Goal: Information Seeking & Learning: Find specific fact

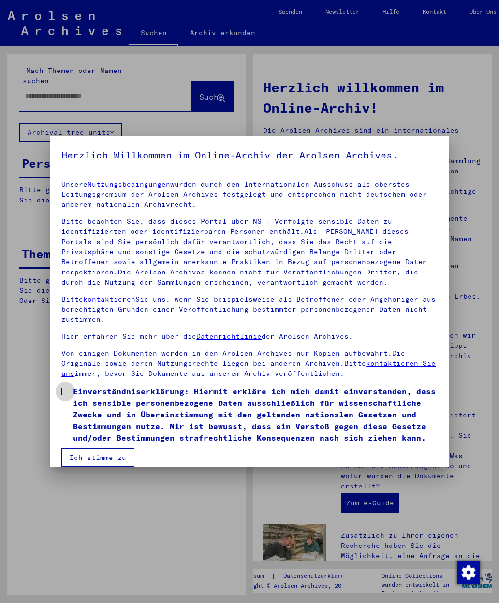
click at [72, 391] on label "Einverständniserklärung: Hiermit erkläre ich mich damit einverstanden, dass ich…" at bounding box center [249, 415] width 376 height 58
click at [107, 454] on button "Ich stimme zu" at bounding box center [97, 458] width 73 height 18
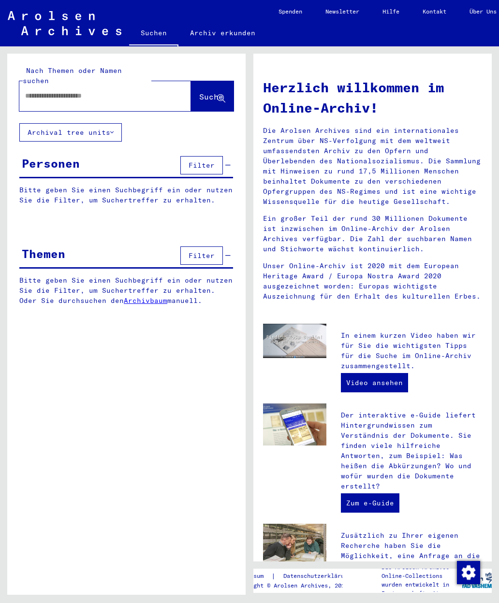
click at [95, 91] on input "text" at bounding box center [93, 96] width 137 height 10
type input "**********"
click at [216, 92] on span "Suche" at bounding box center [211, 97] width 24 height 10
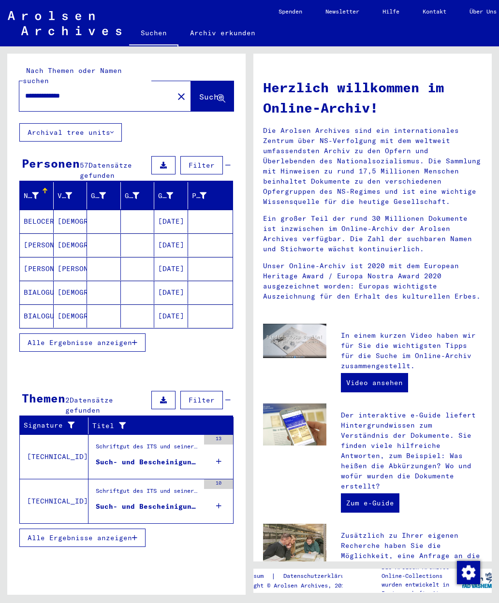
click at [145, 334] on button "Alle Ergebnisse anzeigen" at bounding box center [82, 343] width 126 height 18
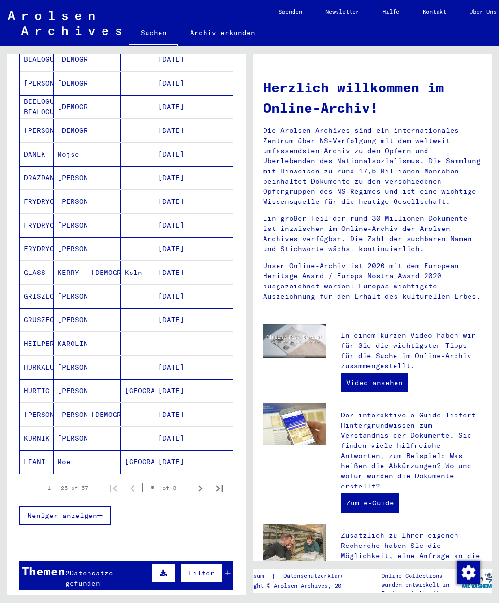
scroll to position [339, 0]
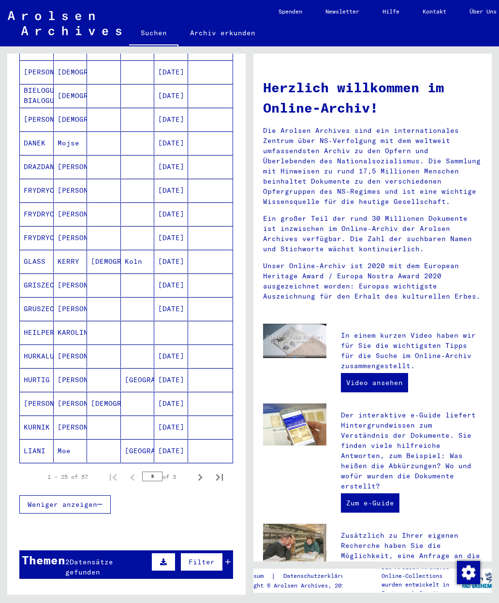
click at [241, 454] on div "Nachname Vorname Geburtsname Geburt‏ Geburtsdatum Prisoner # BELOCERKOWSKI MOSE…" at bounding box center [126, 184] width 238 height 683
click at [202, 474] on icon "Next page" at bounding box center [200, 477] width 4 height 7
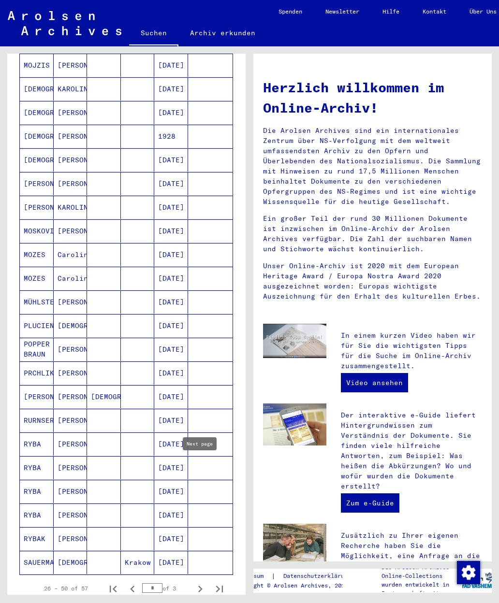
scroll to position [226, 0]
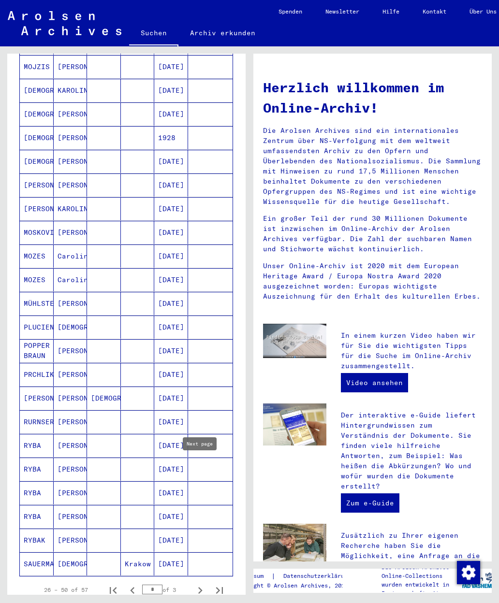
click at [46, 153] on mat-cell "[DEMOGRAPHIC_DATA]" at bounding box center [37, 161] width 34 height 23
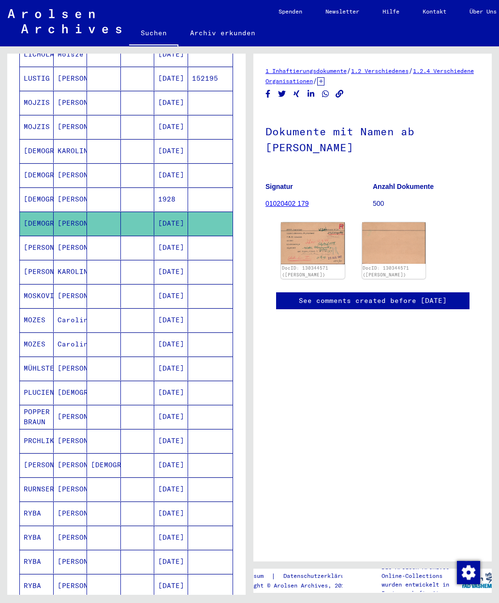
scroll to position [167, 0]
click at [47, 142] on mat-cell "[DEMOGRAPHIC_DATA]" at bounding box center [37, 152] width 34 height 24
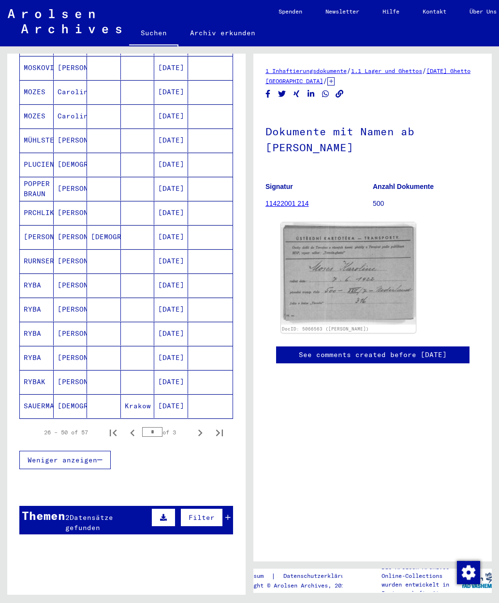
scroll to position [418, 0]
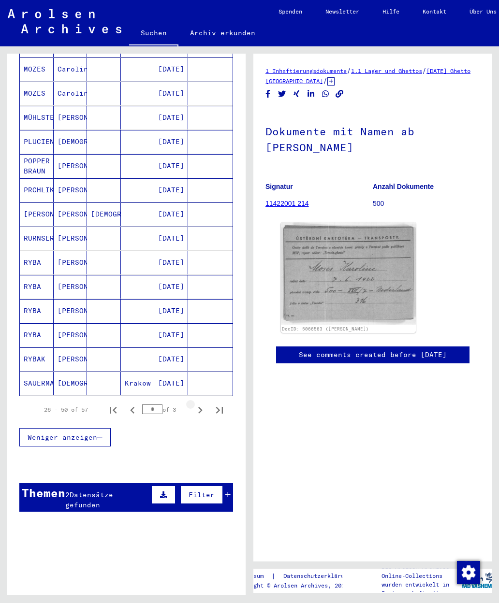
click at [204, 404] on icon "Next page" at bounding box center [200, 411] width 14 height 14
type input "*"
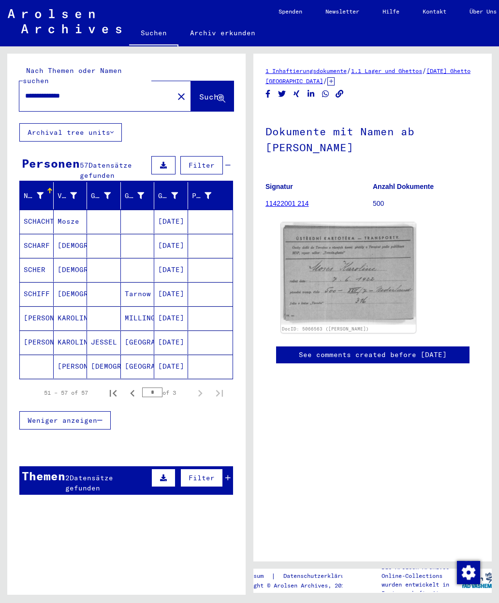
click at [95, 91] on input "**********" at bounding box center [96, 96] width 143 height 10
type input "*"
type input "**********"
click at [209, 92] on span "Suche" at bounding box center [211, 97] width 24 height 10
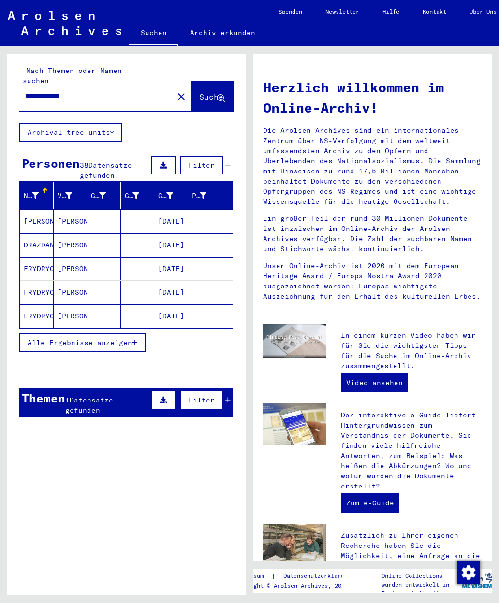
click at [141, 334] on button "Alle Ergebnisse anzeigen" at bounding box center [82, 343] width 126 height 18
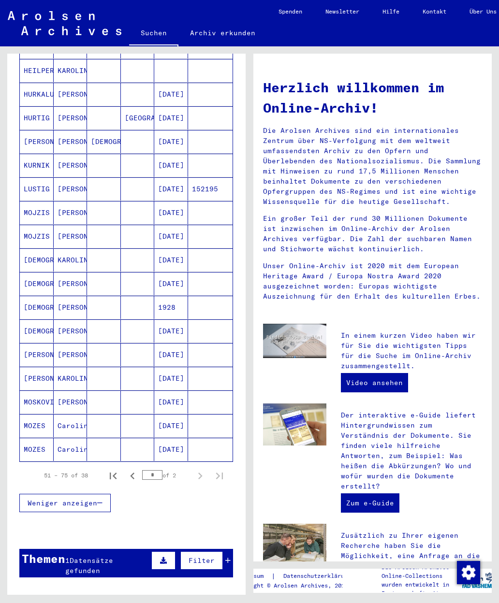
scroll to position [362, 0]
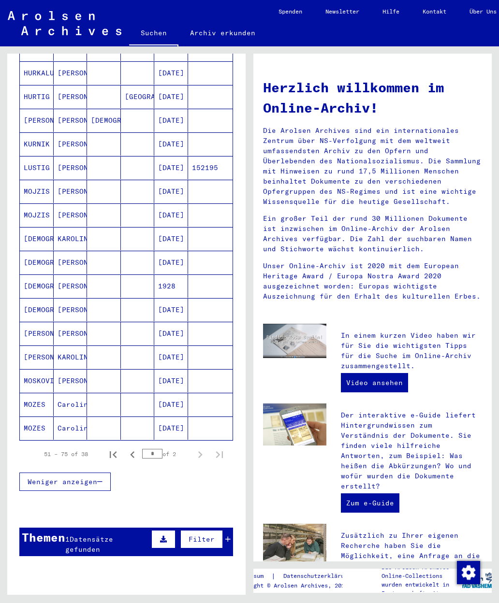
click at [135, 227] on mat-cell at bounding box center [138, 238] width 34 height 23
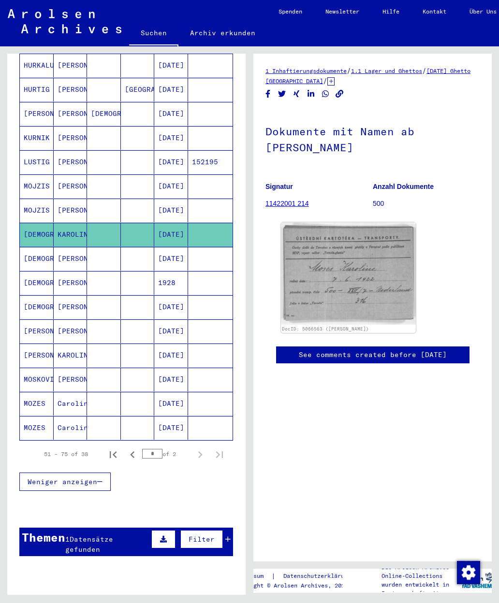
scroll to position [374, 0]
click at [173, 297] on mat-cell "[DATE]" at bounding box center [171, 307] width 34 height 24
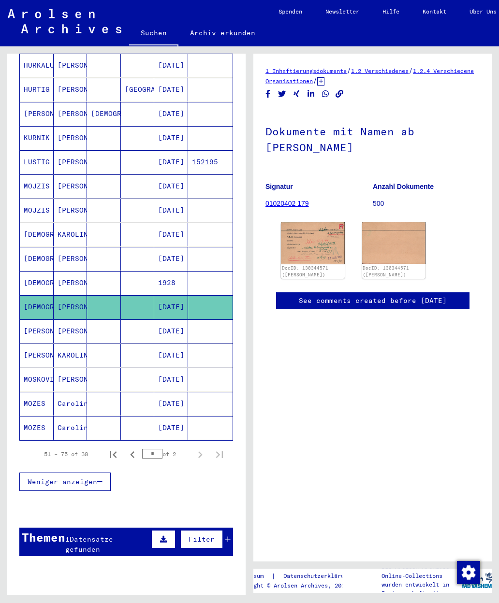
click at [130, 448] on icon "Previous page" at bounding box center [133, 455] width 14 height 14
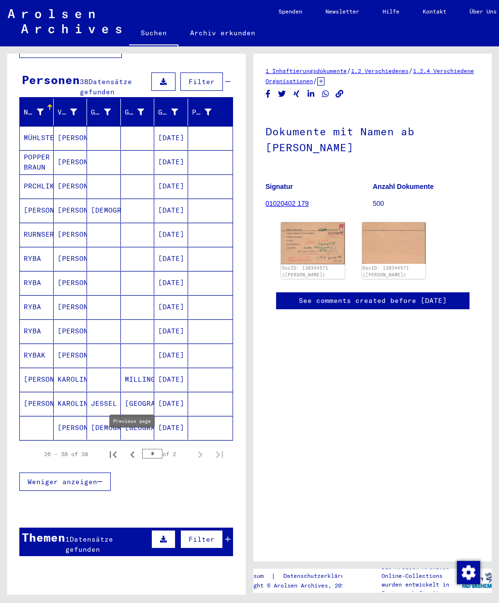
click at [132, 448] on icon "Previous page" at bounding box center [133, 455] width 14 height 14
type input "*"
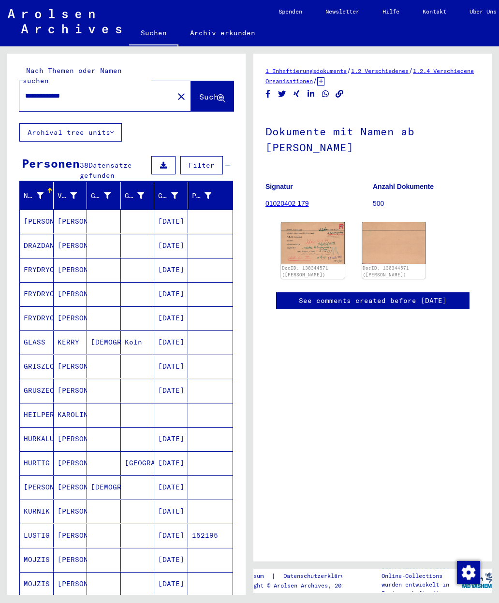
scroll to position [0, 0]
click at [95, 91] on input "**********" at bounding box center [96, 96] width 143 height 10
type input "*"
type input "**********"
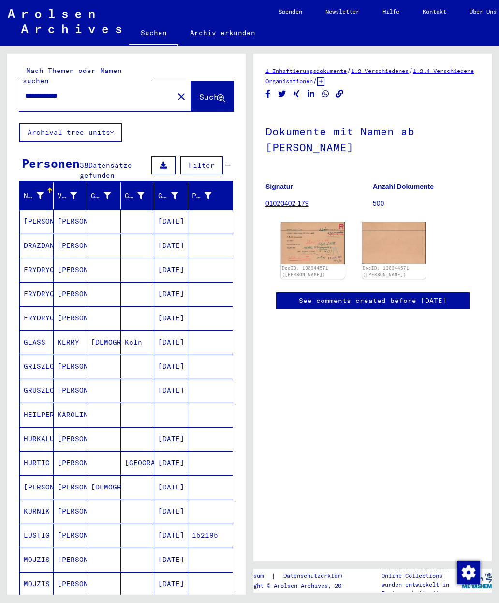
click at [219, 95] on icon at bounding box center [221, 99] width 8 height 8
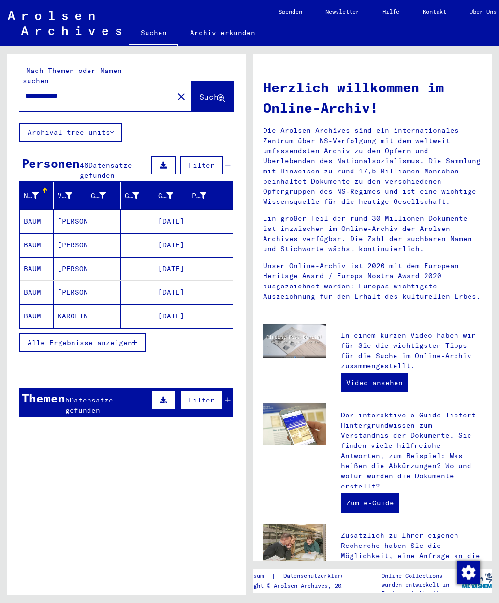
click at [194, 308] on mat-cell at bounding box center [210, 316] width 45 height 23
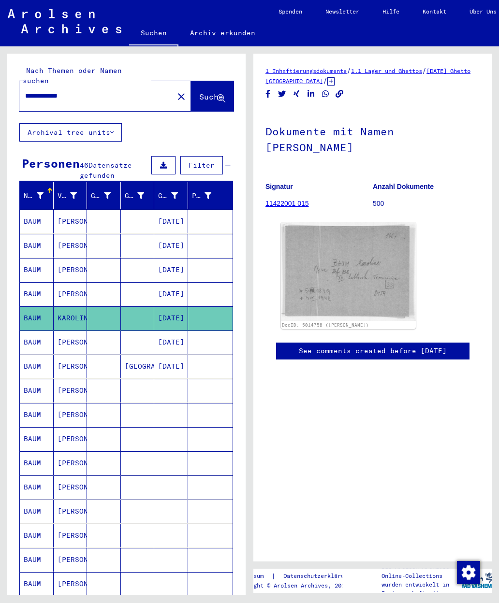
click at [185, 331] on mat-cell "[DATE]" at bounding box center [171, 343] width 34 height 24
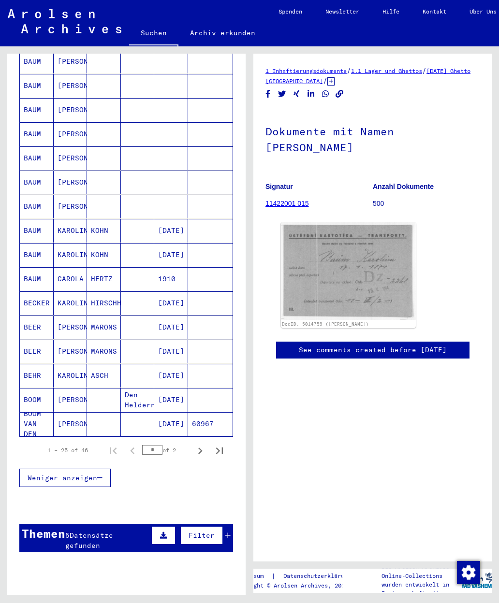
scroll to position [375, 0]
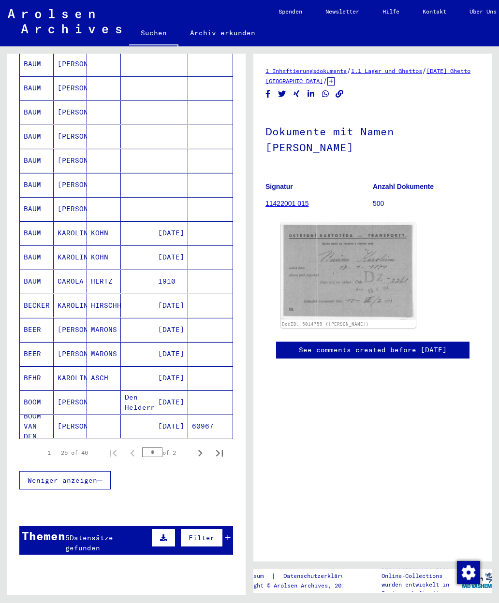
click at [202, 447] on icon "Next page" at bounding box center [200, 454] width 14 height 14
type input "*"
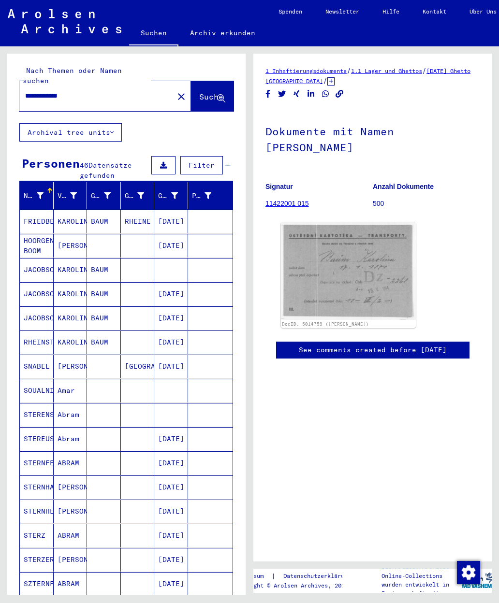
scroll to position [0, 0]
click at [101, 91] on input "**********" at bounding box center [96, 96] width 143 height 10
type input "*"
type input "**********"
click at [215, 81] on button "Suche" at bounding box center [212, 96] width 43 height 30
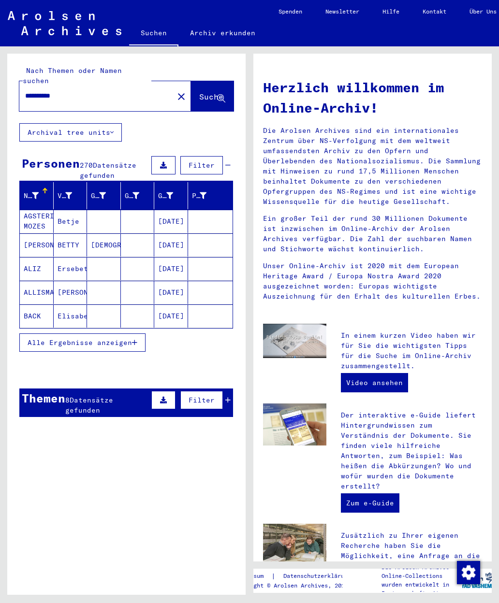
click at [118, 395] on div "8 Datensätze gefunden" at bounding box center [107, 405] width 84 height 20
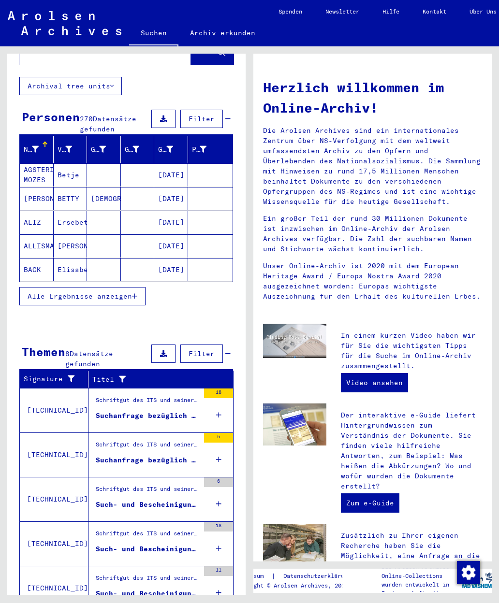
click at [140, 289] on button "Alle Ergebnisse anzeigen" at bounding box center [82, 296] width 126 height 18
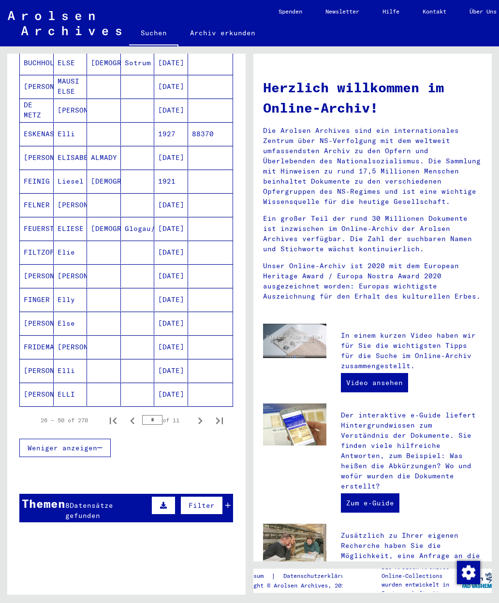
scroll to position [420, 0]
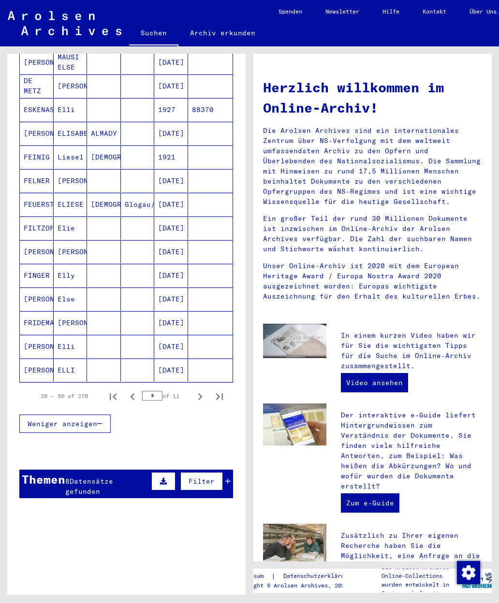
click at [202, 393] on icon "Next page" at bounding box center [200, 396] width 4 height 7
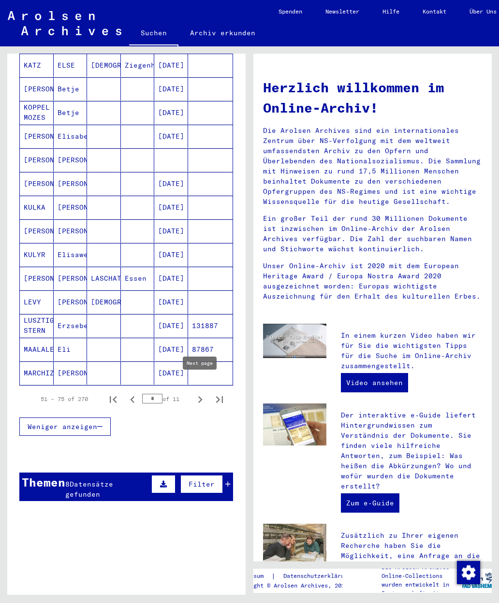
scroll to position [419, 0]
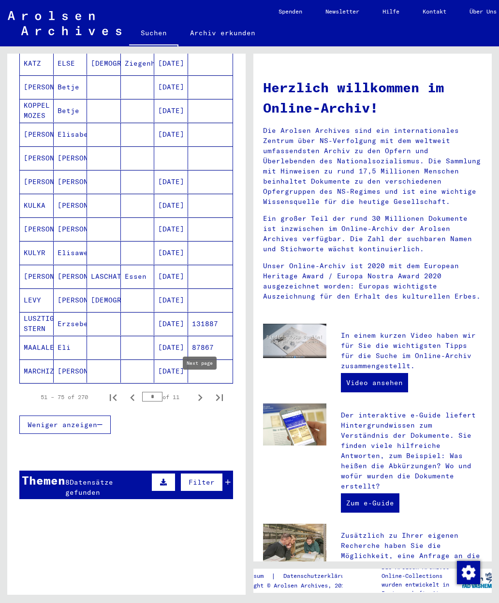
click at [197, 391] on icon "Next page" at bounding box center [200, 398] width 14 height 14
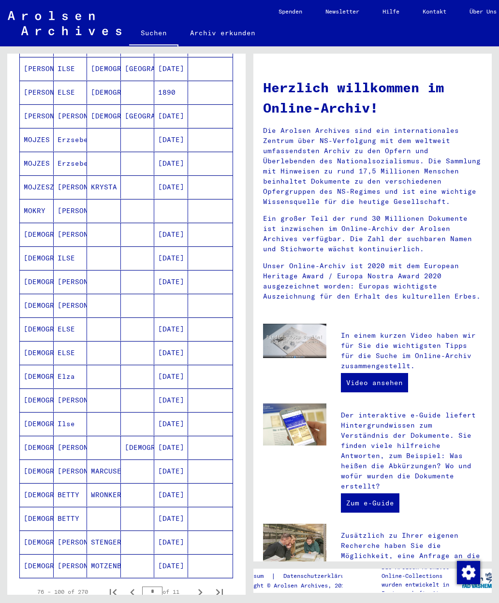
scroll to position [233, 0]
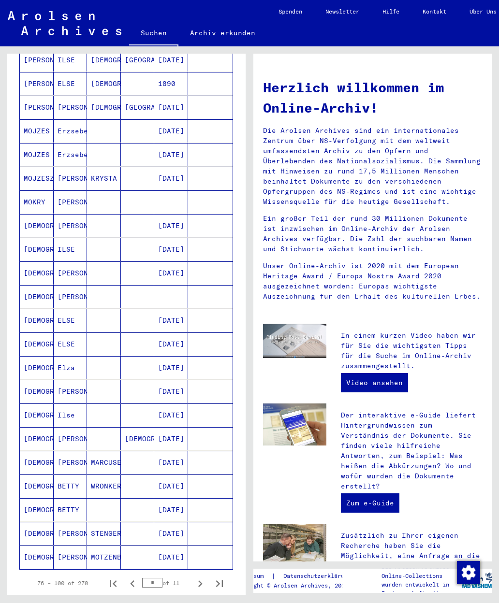
click at [81, 215] on mat-cell "[PERSON_NAME]" at bounding box center [71, 225] width 34 height 23
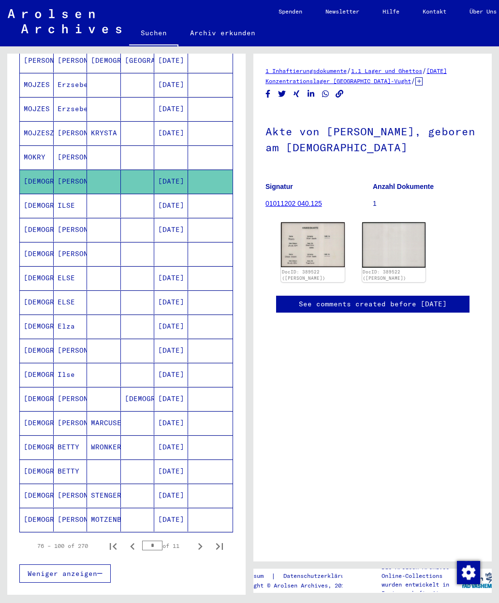
scroll to position [282, 0]
click at [129, 271] on mat-cell at bounding box center [138, 278] width 34 height 24
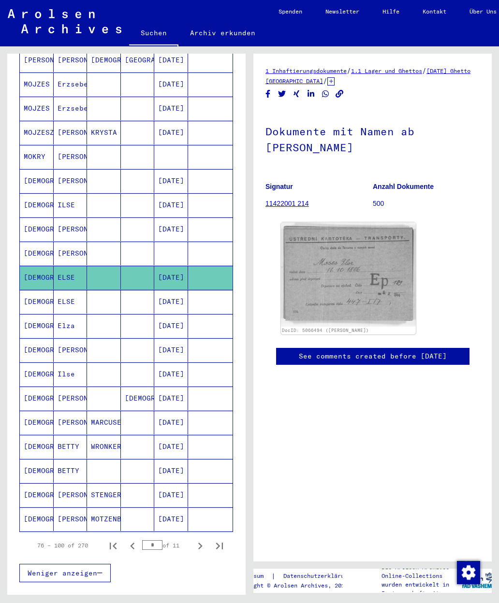
click at [145, 292] on mat-cell at bounding box center [138, 302] width 34 height 24
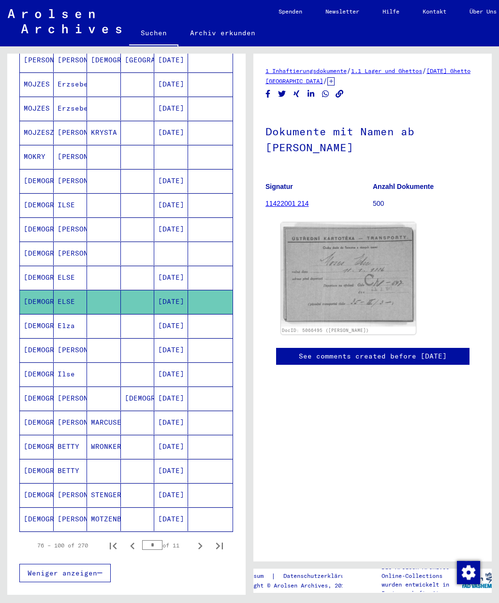
click at [138, 316] on mat-cell at bounding box center [138, 326] width 34 height 24
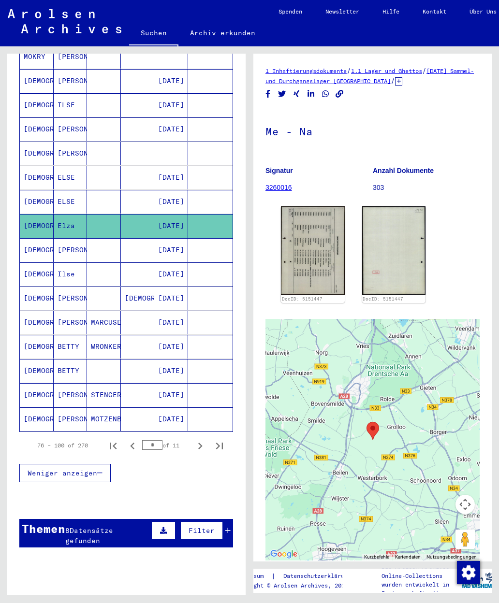
scroll to position [383, 0]
click at [196, 439] on icon "Next page" at bounding box center [200, 446] width 14 height 14
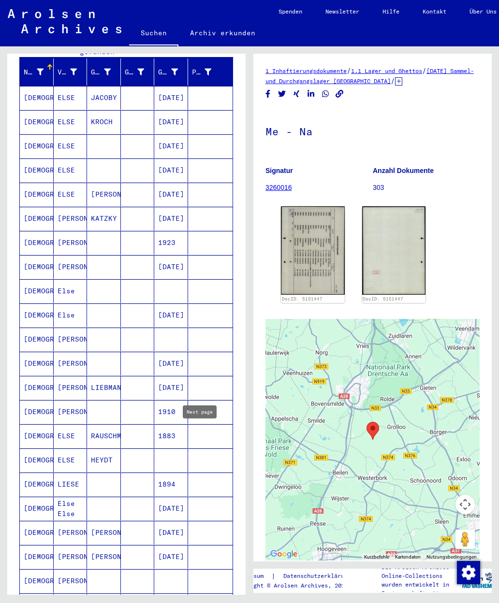
scroll to position [117, 0]
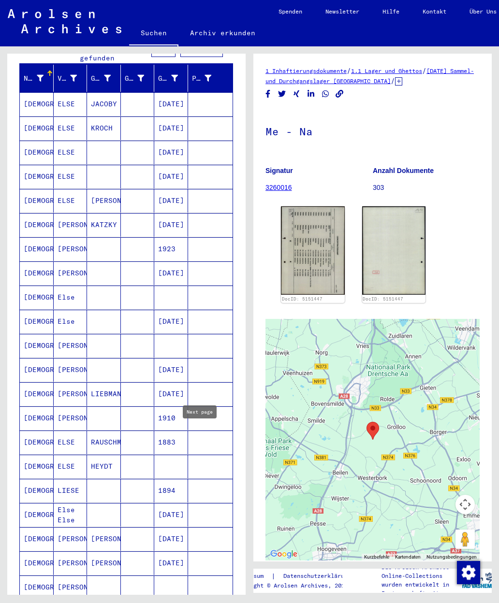
click at [131, 141] on mat-cell at bounding box center [138, 153] width 34 height 24
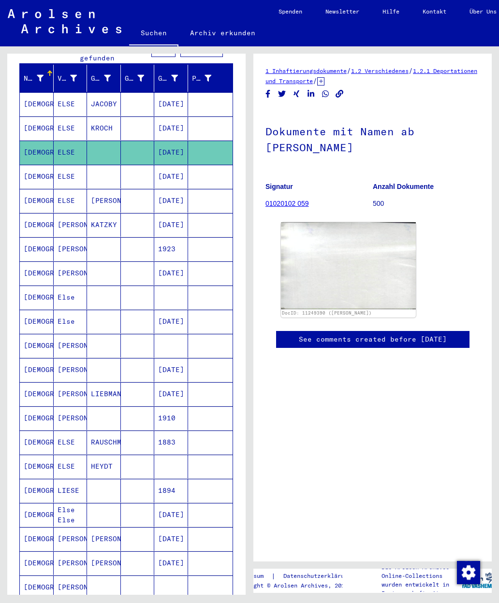
click at [138, 165] on mat-cell at bounding box center [138, 177] width 34 height 24
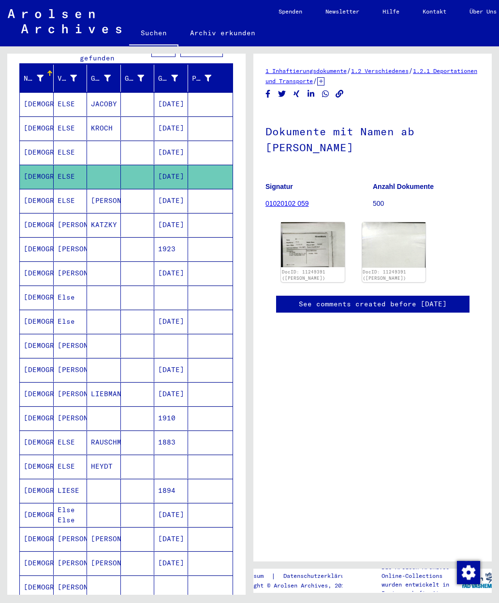
click at [312, 254] on img at bounding box center [313, 244] width 64 height 45
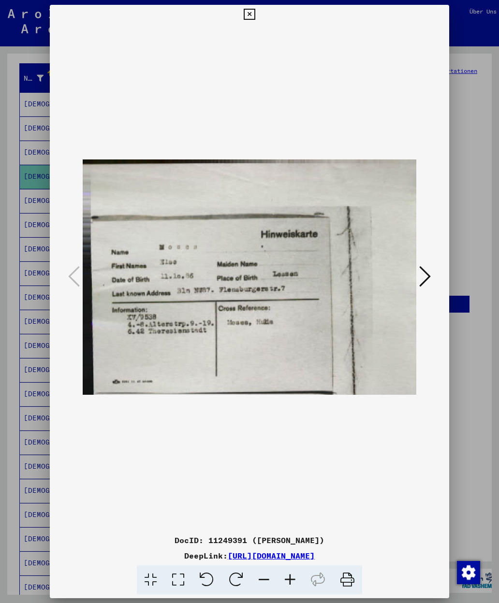
click at [255, 11] on icon at bounding box center [249, 15] width 11 height 12
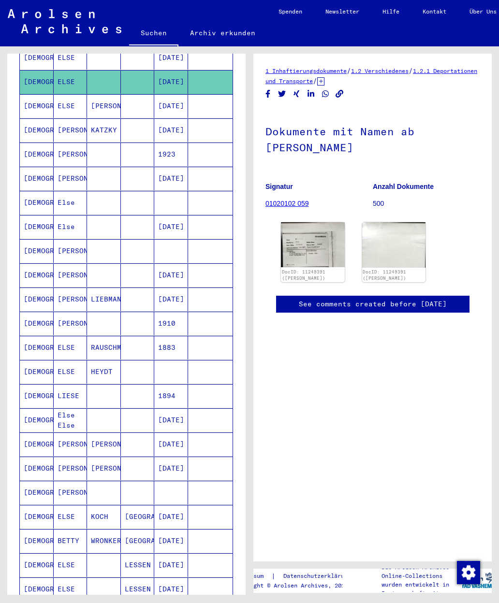
scroll to position [216, 0]
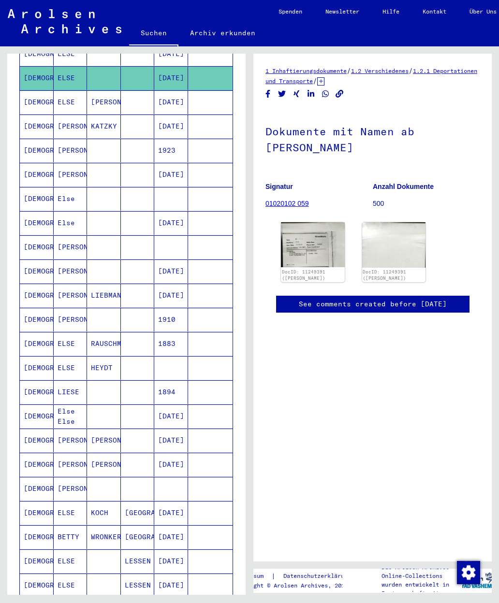
click at [138, 213] on mat-cell at bounding box center [138, 223] width 34 height 24
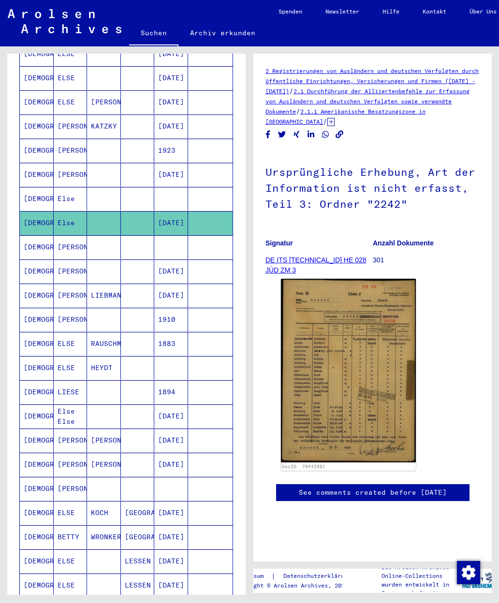
click at [125, 235] on mat-cell at bounding box center [138, 247] width 34 height 24
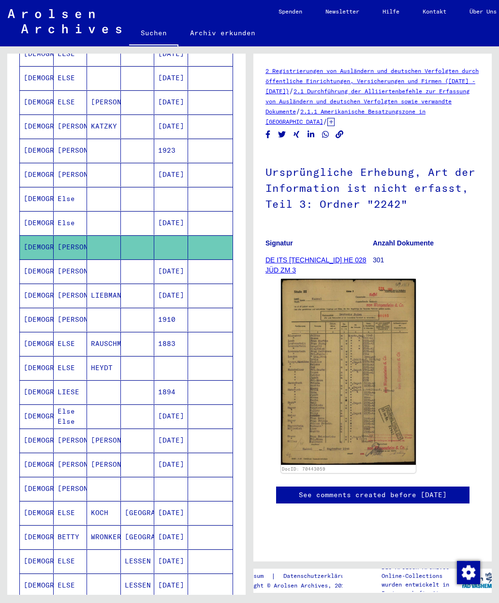
click at [145, 261] on mat-cell at bounding box center [138, 272] width 34 height 24
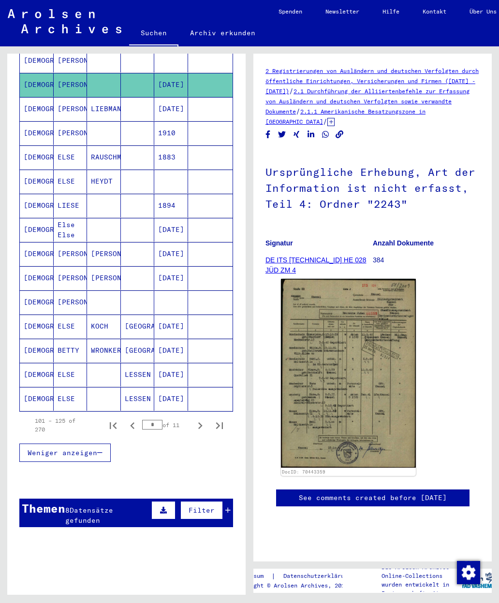
scroll to position [434, 0]
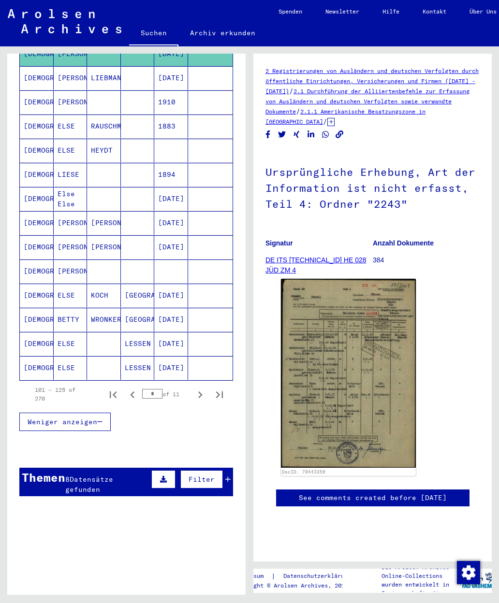
click at [175, 190] on mat-cell "[DATE]" at bounding box center [171, 199] width 34 height 24
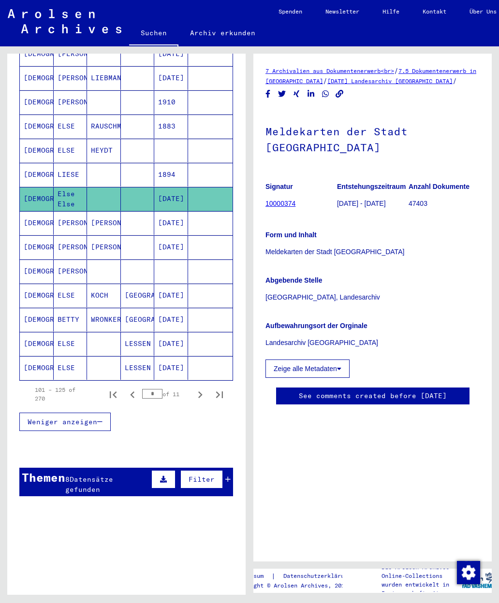
click at [128, 260] on mat-cell at bounding box center [138, 272] width 34 height 24
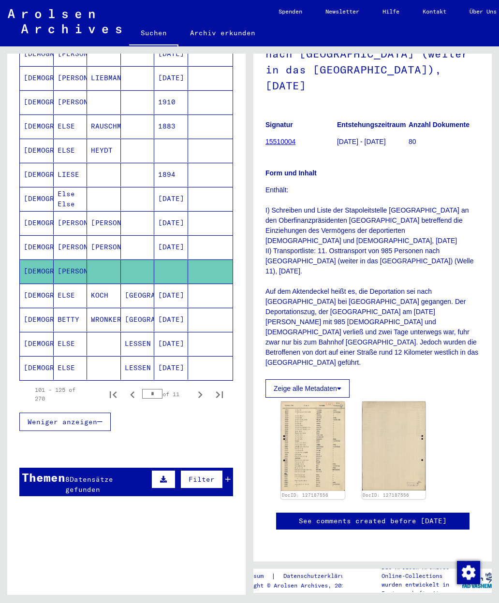
scroll to position [143, 0]
click at [205, 388] on icon "Next page" at bounding box center [200, 395] width 14 height 14
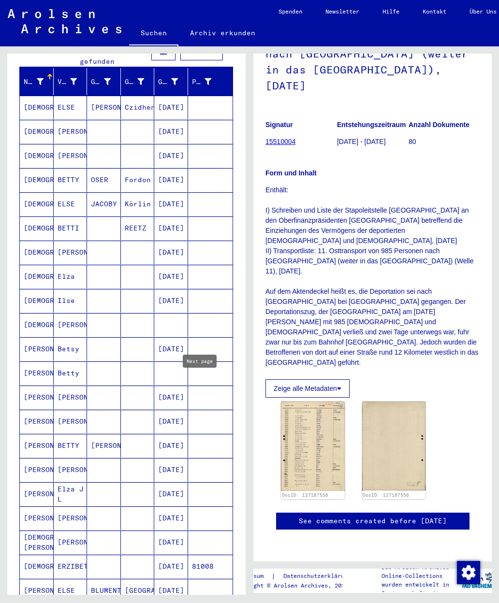
scroll to position [112, 0]
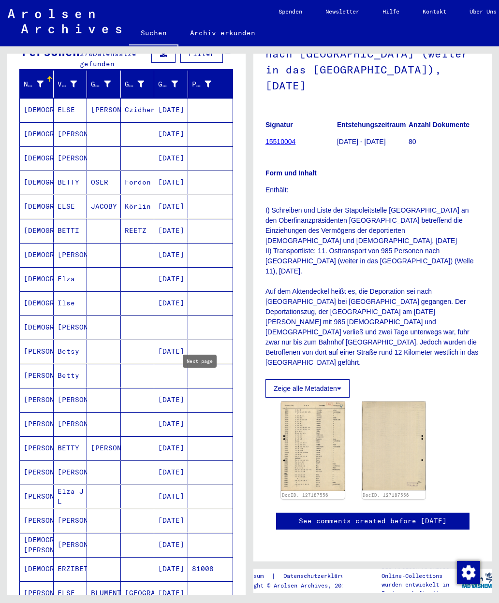
click at [142, 319] on mat-cell at bounding box center [138, 328] width 34 height 24
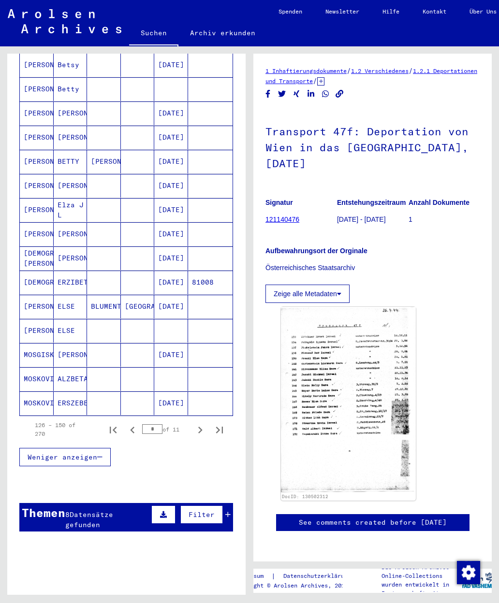
scroll to position [412, 0]
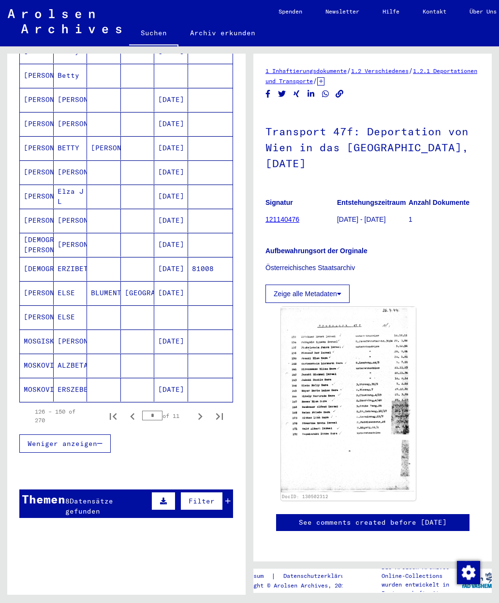
click at [202, 413] on icon "Next page" at bounding box center [200, 416] width 4 height 7
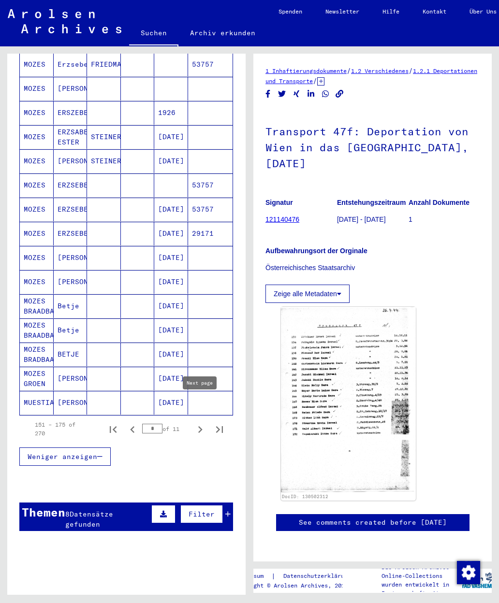
scroll to position [397, 0]
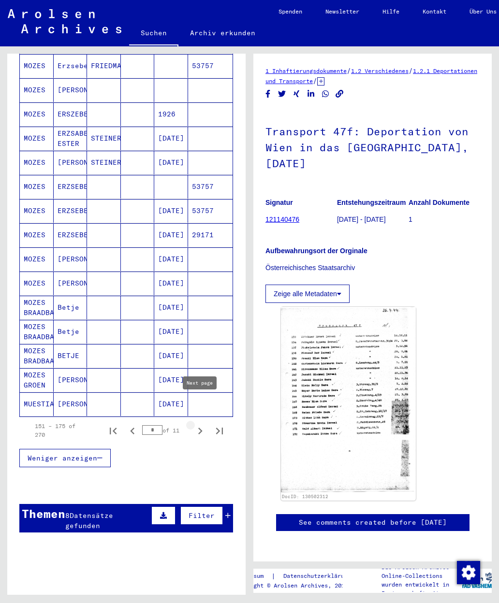
click at [200, 428] on icon "Next page" at bounding box center [200, 431] width 4 height 7
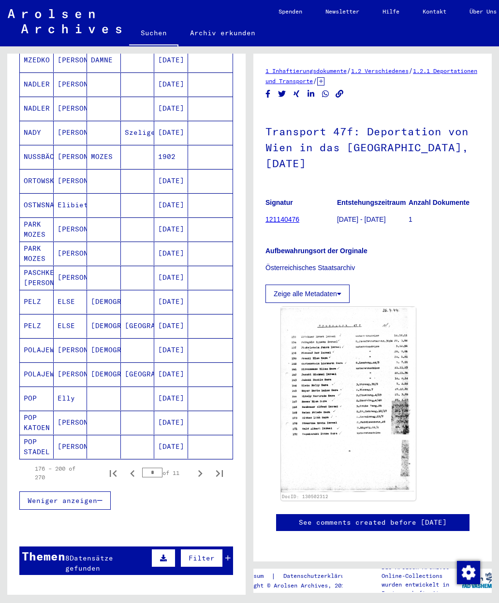
scroll to position [361, 0]
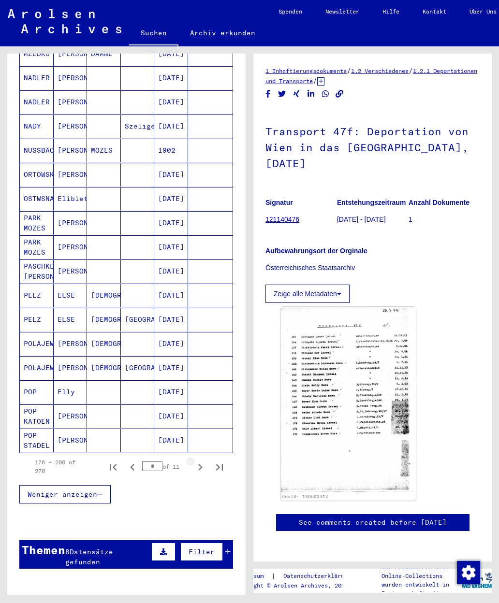
click at [200, 464] on icon "Next page" at bounding box center [200, 467] width 4 height 7
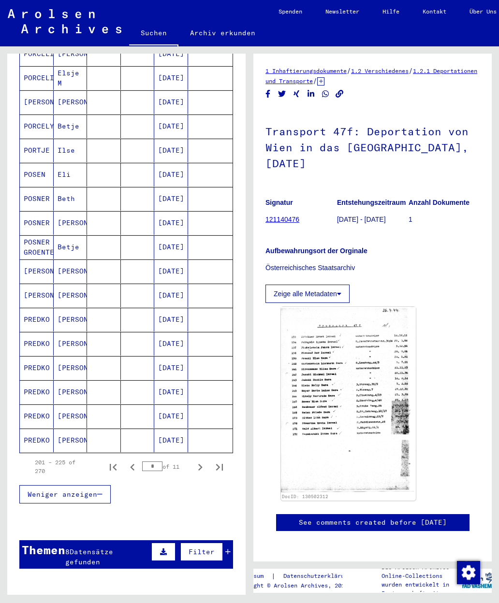
click at [201, 464] on icon "Next page" at bounding box center [200, 467] width 4 height 7
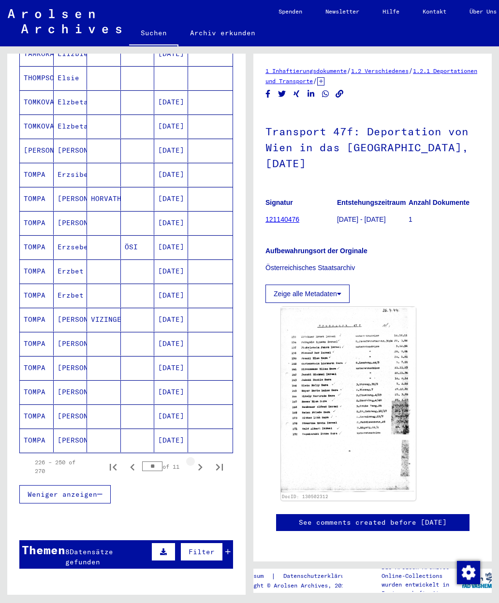
click at [200, 461] on icon "Next page" at bounding box center [200, 468] width 14 height 14
type input "**"
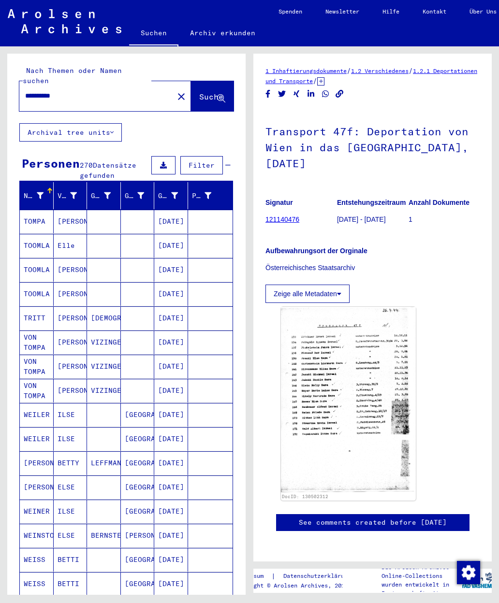
scroll to position [0, 0]
click at [76, 91] on input "**********" at bounding box center [96, 96] width 143 height 10
type input "**********"
click at [216, 81] on button "Suche" at bounding box center [212, 96] width 43 height 30
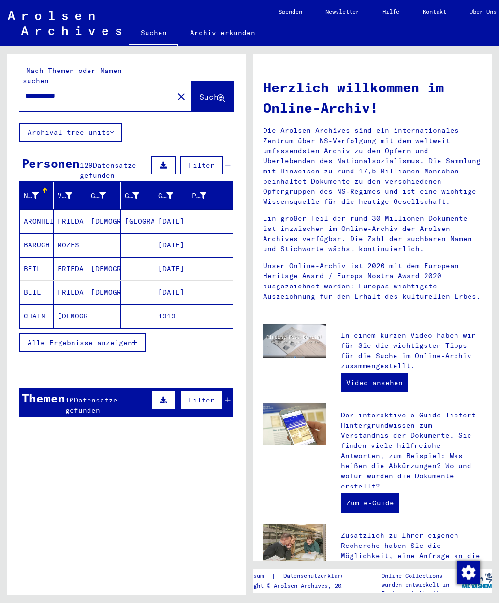
click at [138, 334] on button "Alle Ergebnisse anzeigen" at bounding box center [82, 343] width 126 height 18
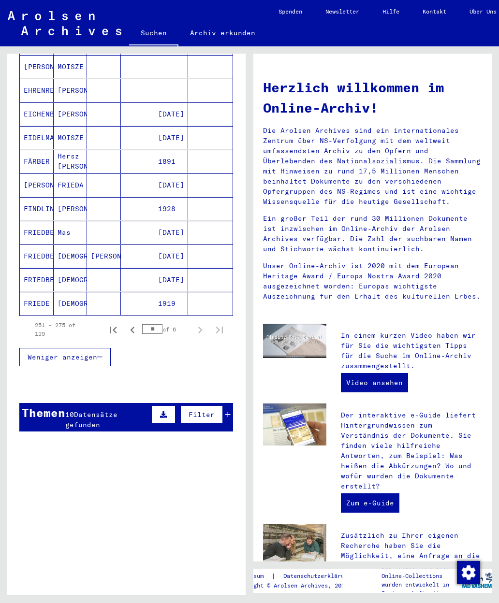
scroll to position [499, 0]
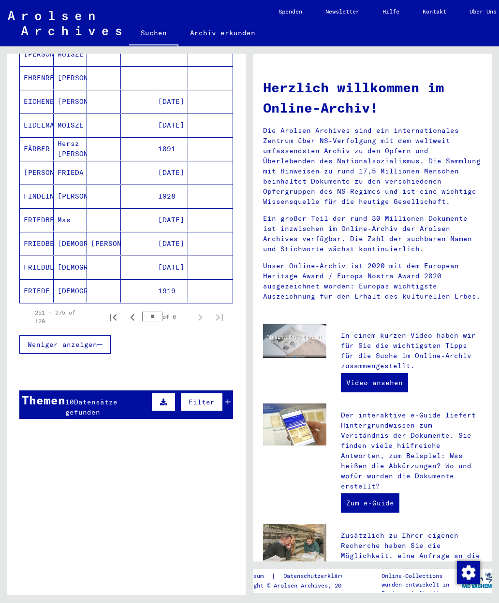
click at [132, 311] on icon "Previous page" at bounding box center [133, 318] width 14 height 14
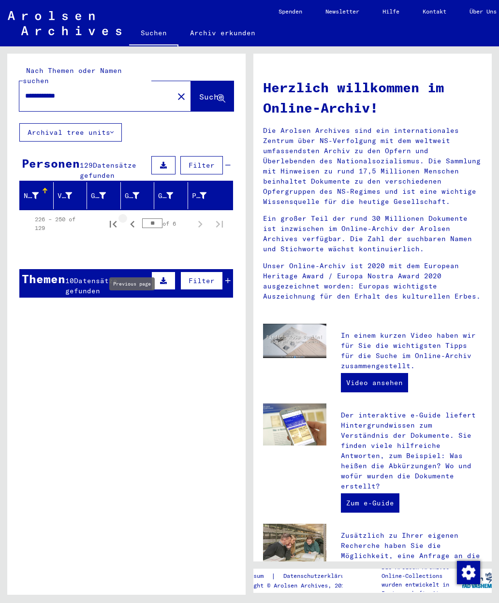
scroll to position [0, 0]
click at [131, 221] on icon "Previous page" at bounding box center [132, 224] width 4 height 7
type input "*"
click at [137, 192] on icon at bounding box center [135, 195] width 7 height 7
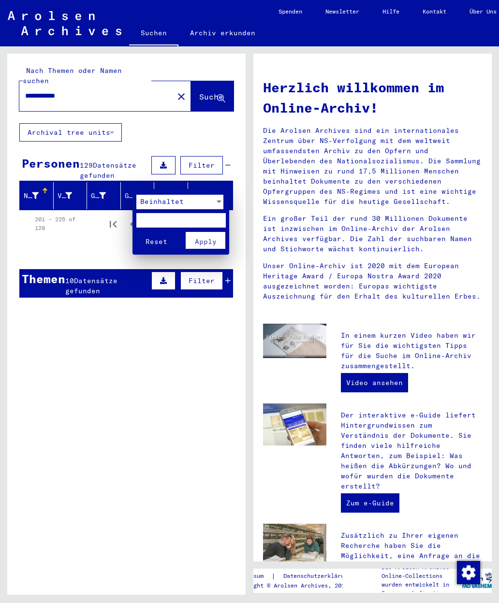
click at [94, 189] on div at bounding box center [249, 301] width 499 height 603
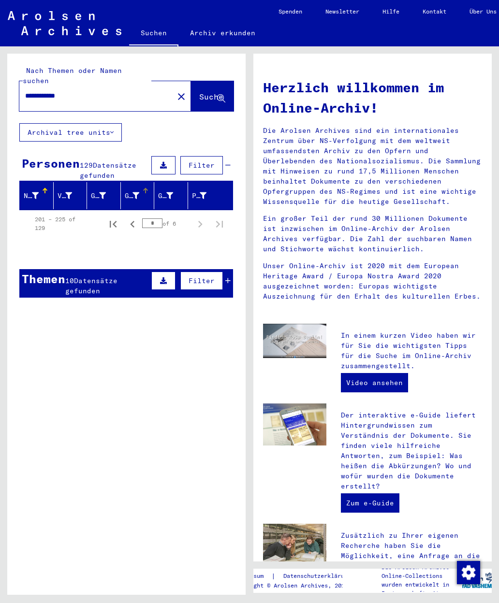
click at [88, 182] on mat-header-cell "Geburtsname" at bounding box center [104, 195] width 34 height 27
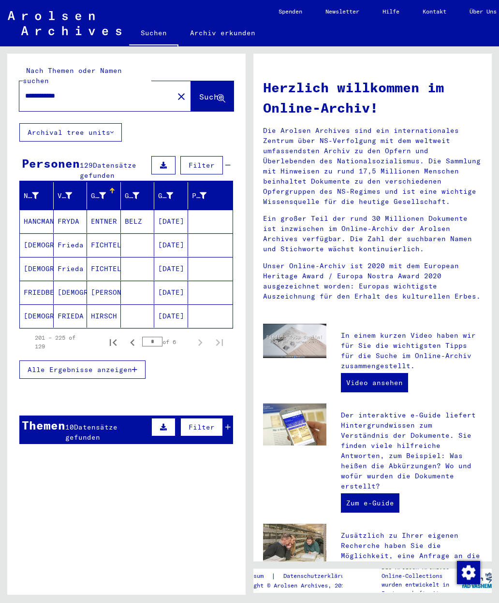
click at [118, 307] on mat-cell "HIRSCH" at bounding box center [104, 316] width 34 height 23
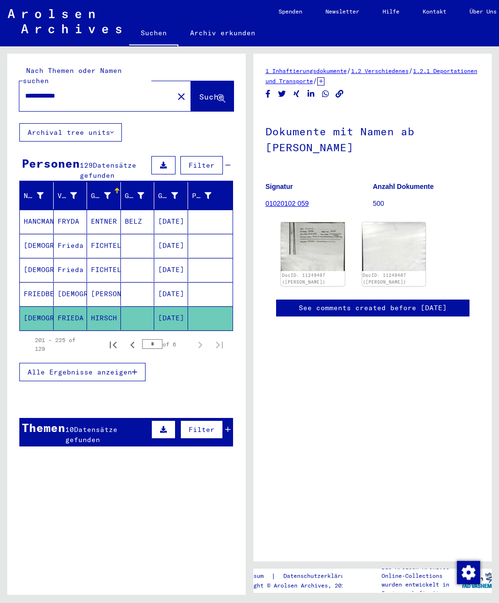
click at [319, 249] on img at bounding box center [313, 246] width 64 height 49
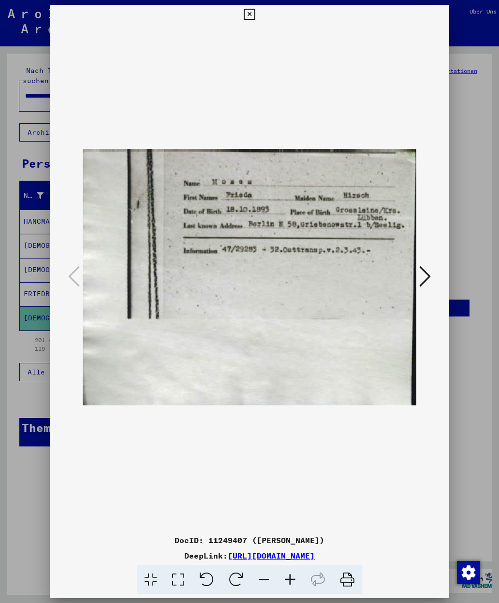
click at [255, 13] on icon at bounding box center [249, 15] width 11 height 12
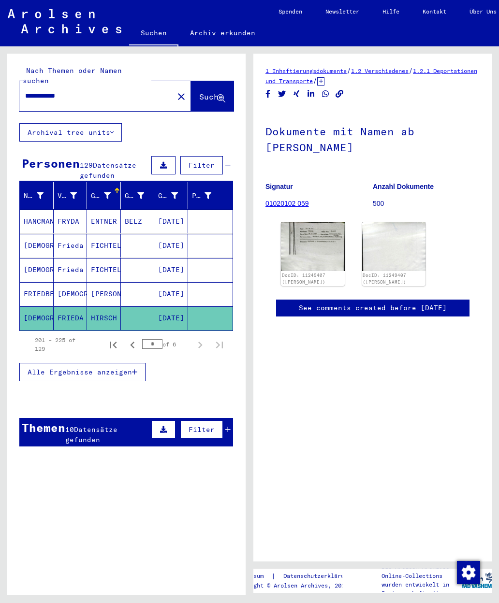
click at [137, 369] on icon "button" at bounding box center [134, 372] width 5 height 7
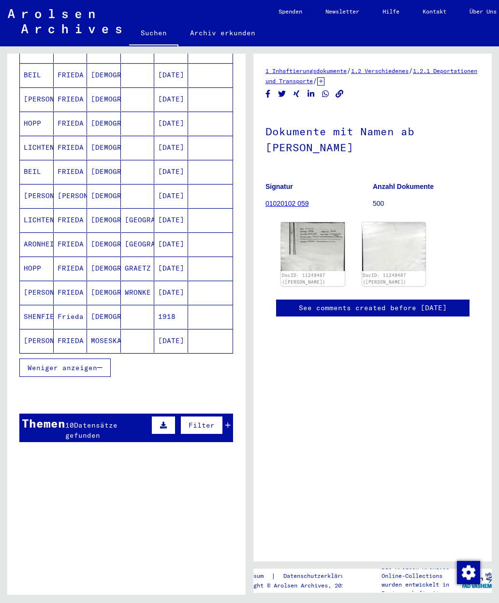
scroll to position [463, 0]
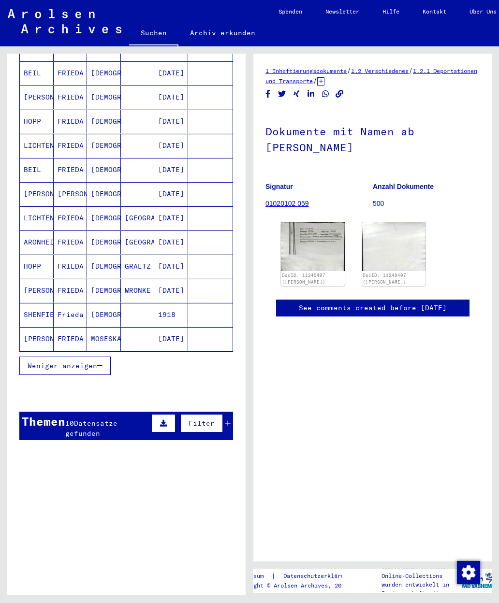
click at [125, 419] on div "10 Datensätze gefunden" at bounding box center [107, 429] width 84 height 20
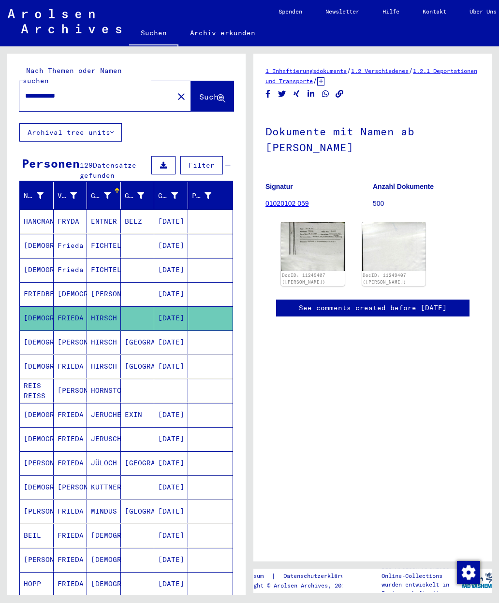
scroll to position [0, 0]
click at [99, 91] on input "**********" at bounding box center [96, 96] width 143 height 10
type input "**********"
click at [215, 92] on span "Suche" at bounding box center [211, 97] width 24 height 10
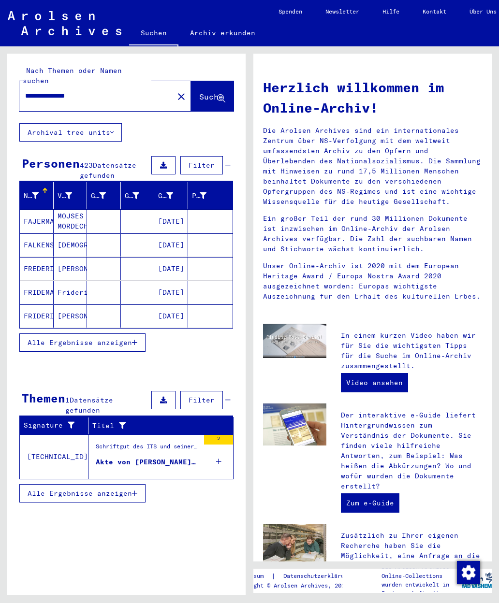
click at [137, 334] on button "Alle Ergebnisse anzeigen" at bounding box center [82, 343] width 126 height 18
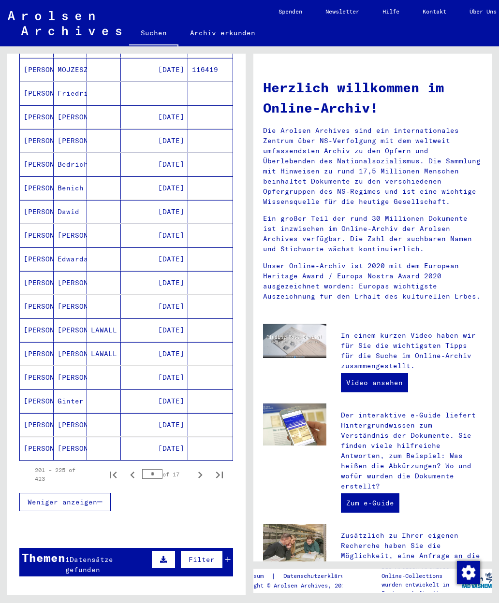
scroll to position [340, 0]
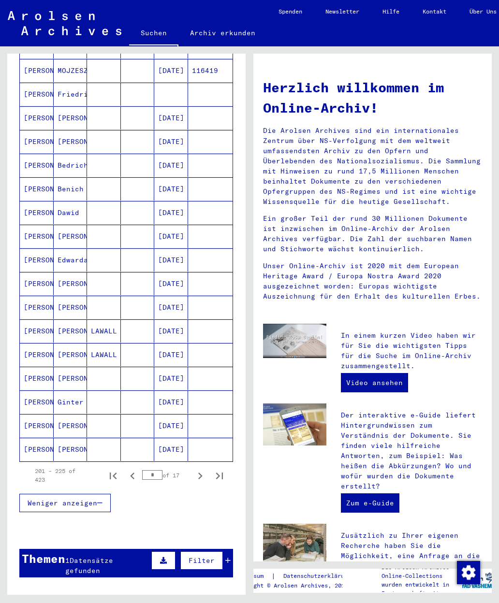
click at [200, 473] on icon "Next page" at bounding box center [200, 476] width 4 height 7
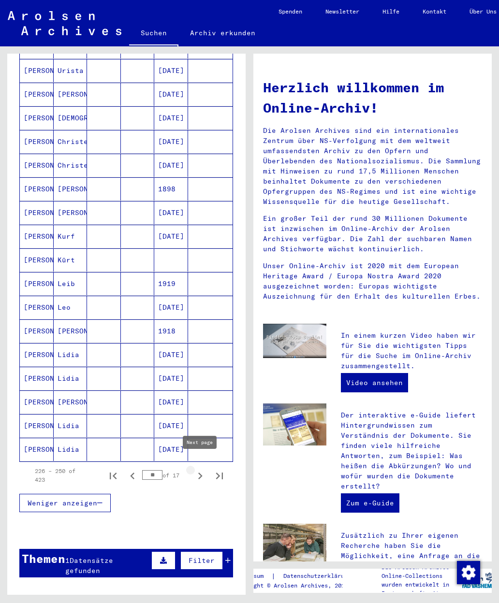
click at [203, 469] on icon "Next page" at bounding box center [200, 476] width 14 height 14
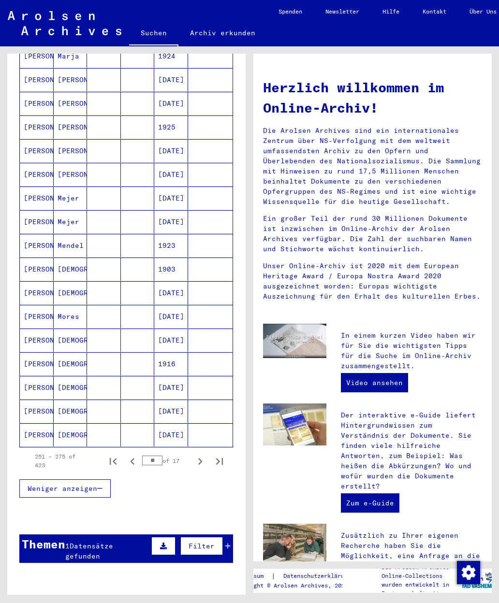
scroll to position [354, 0]
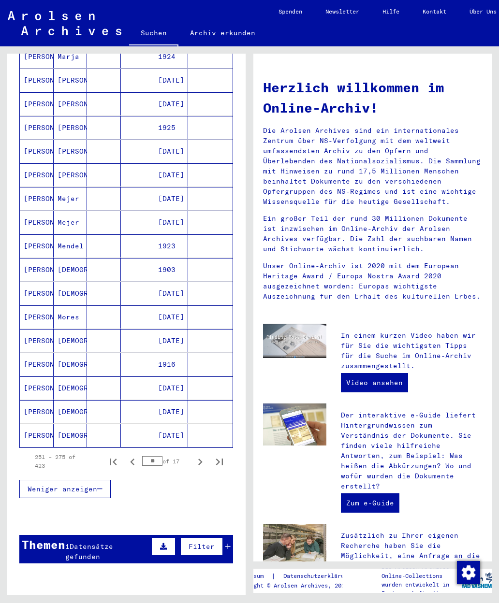
click at [203, 455] on icon "Next page" at bounding box center [200, 462] width 14 height 14
click at [202, 455] on icon "Next page" at bounding box center [200, 462] width 14 height 14
click at [203, 455] on icon "Next page" at bounding box center [200, 462] width 14 height 14
click at [205, 455] on icon "Next page" at bounding box center [200, 462] width 14 height 14
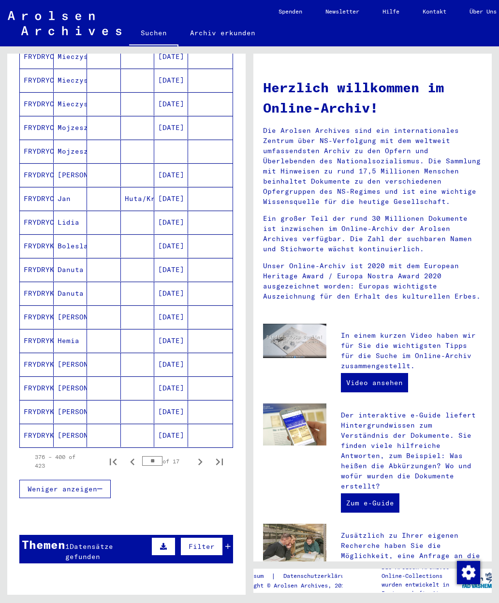
click at [205, 455] on icon "Next page" at bounding box center [200, 462] width 14 height 14
type input "**"
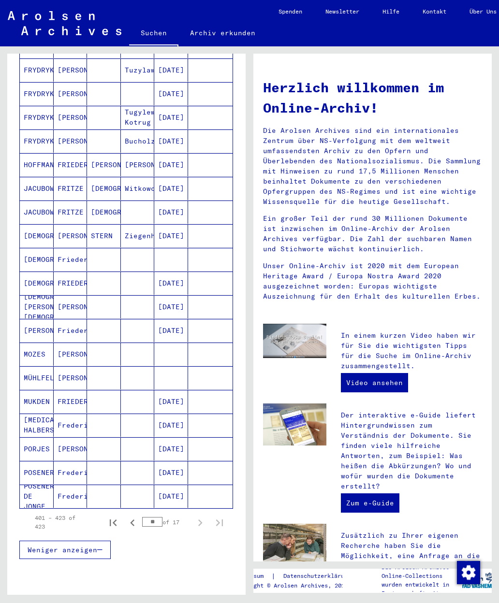
scroll to position [238, 0]
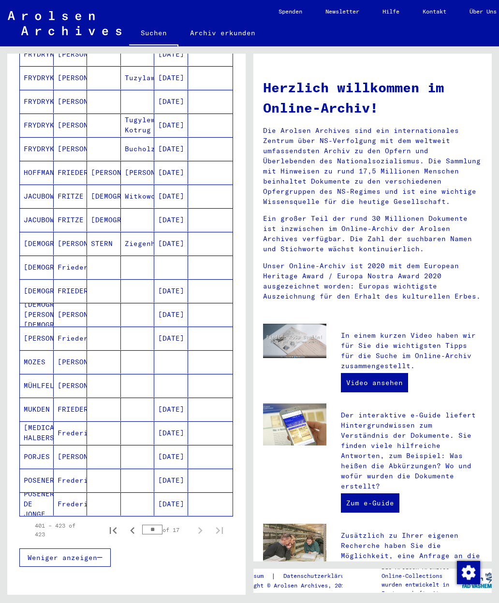
click at [117, 284] on mat-cell at bounding box center [104, 290] width 34 height 23
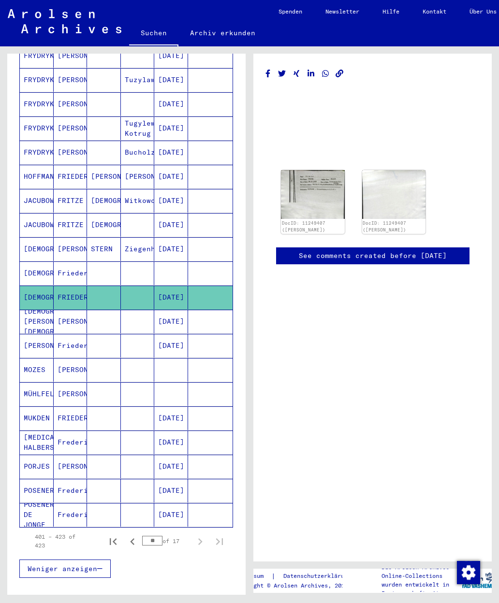
click at [147, 265] on mat-cell at bounding box center [138, 274] width 34 height 24
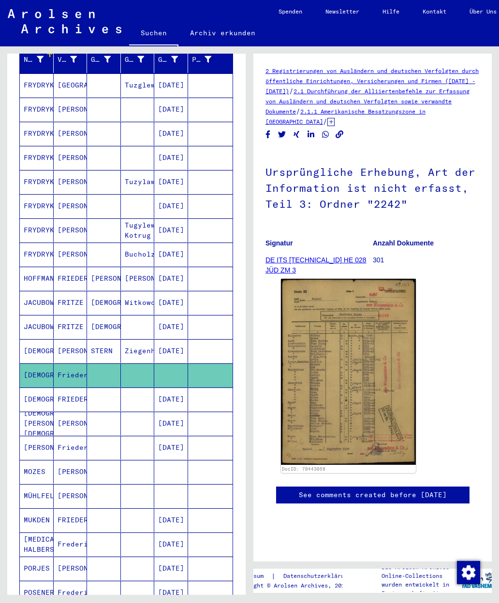
scroll to position [134, 0]
